Goal: Communication & Community: Connect with others

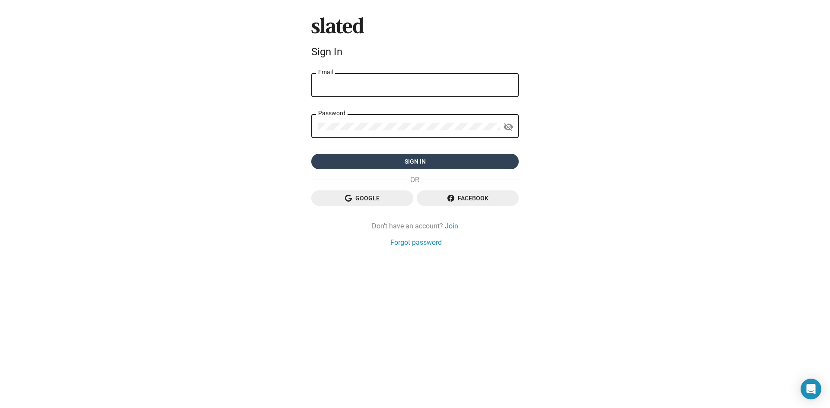
type input "vincent.ticali@gmail.com"
click at [382, 163] on span "Sign in" at bounding box center [415, 162] width 194 height 16
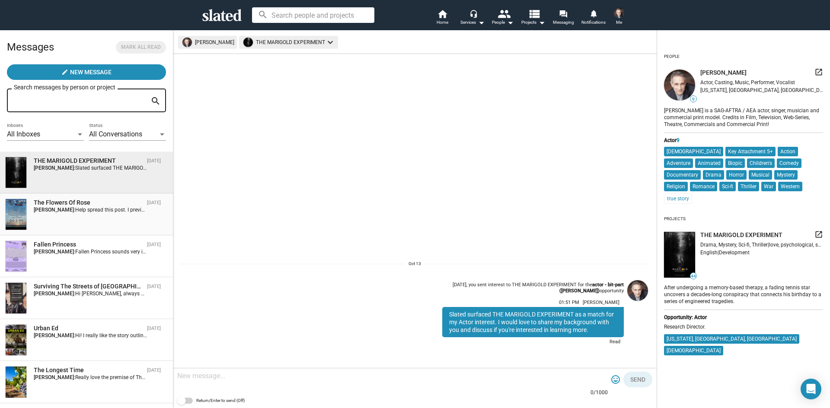
click at [91, 211] on span "Help spread this post. I previously connected 177 Slated investors in [DATE], b…" at bounding box center [695, 210] width 1240 height 6
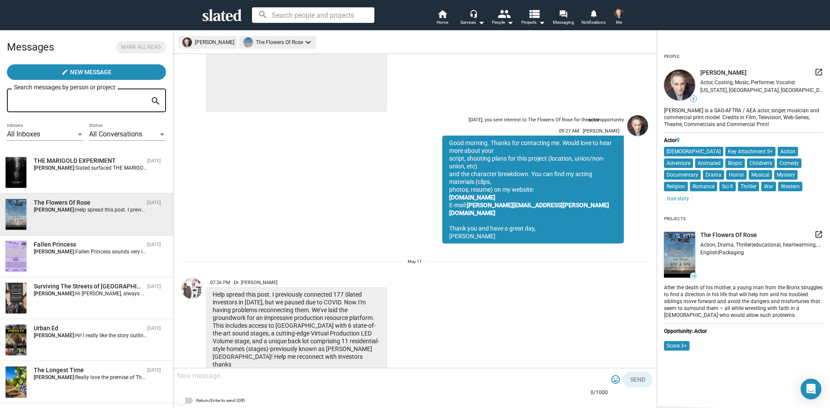
scroll to position [250, 0]
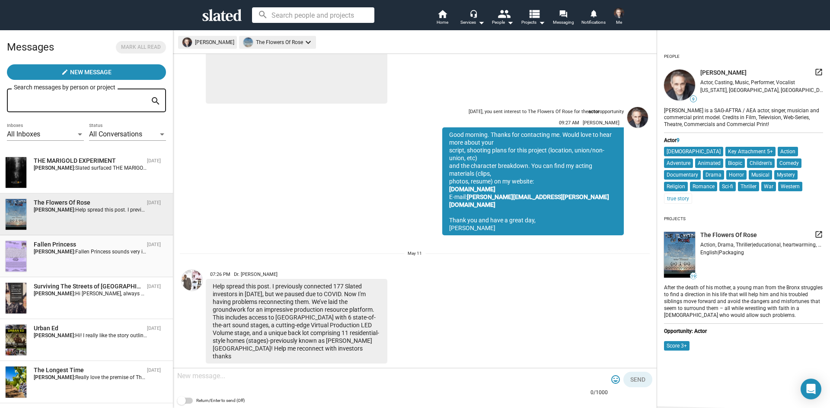
click at [100, 253] on span "Fallen Princess sounds very intriguing. I'd love to hear more about the charact…" at bounding box center [320, 252] width 490 height 6
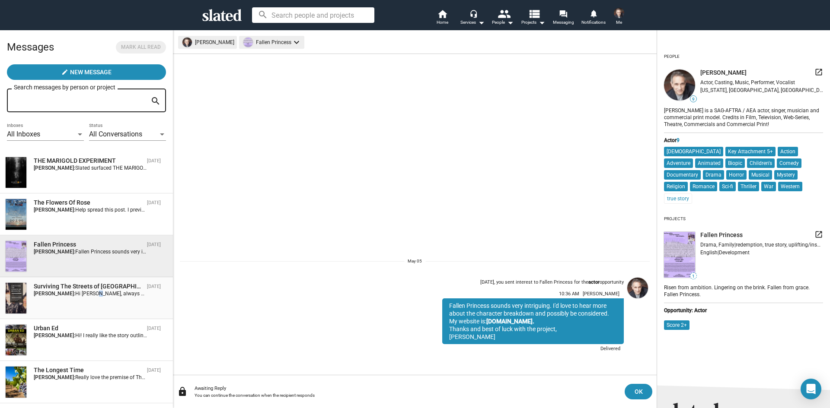
click at [91, 300] on div "Surviving The Streets of [GEOGRAPHIC_DATA] [DATE] [PERSON_NAME]: Hi [PERSON_NAM…" at bounding box center [86, 299] width 163 height 32
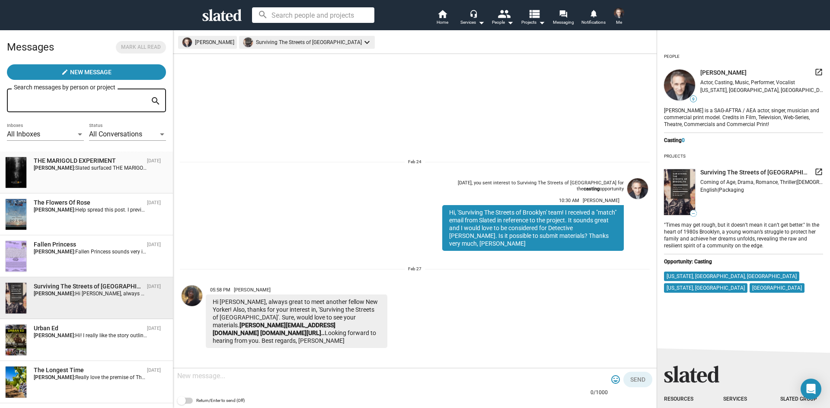
click at [134, 170] on span "Slated surfaced THE MARIGOLD EXPERIMENT as a match for my Actor interest. I wou…" at bounding box center [278, 168] width 407 height 6
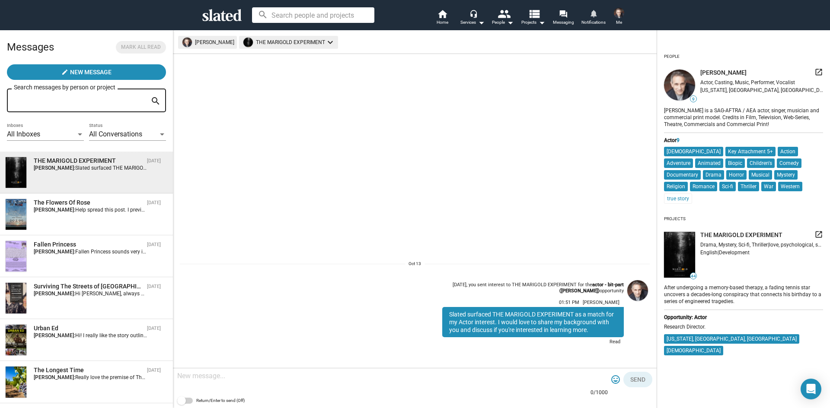
click at [594, 14] on mat-icon "notifications" at bounding box center [593, 13] width 8 height 8
